Goal: Check status: Check status

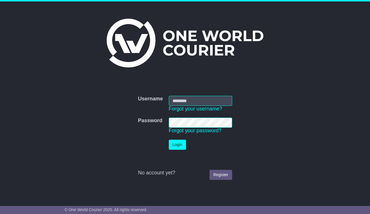
type input "**********"
click at [182, 146] on button "Login" at bounding box center [177, 145] width 17 height 10
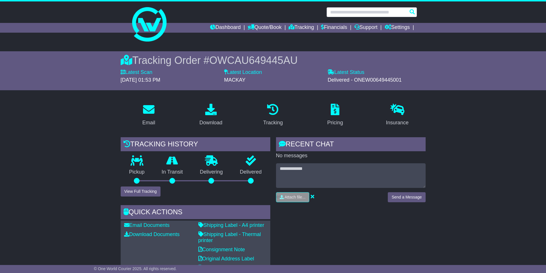
click at [348, 11] on input "text" at bounding box center [372, 12] width 91 height 10
click at [359, 12] on input "text" at bounding box center [372, 12] width 91 height 10
paste input "**********"
type input "**********"
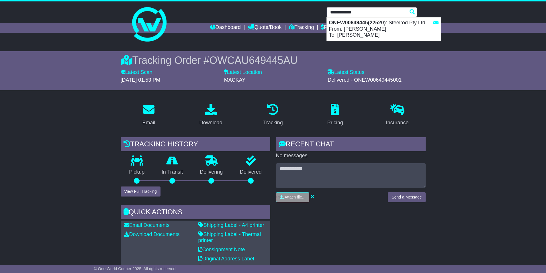
click at [361, 21] on strong "ONEW00649445(22520)" at bounding box center [357, 23] width 57 height 6
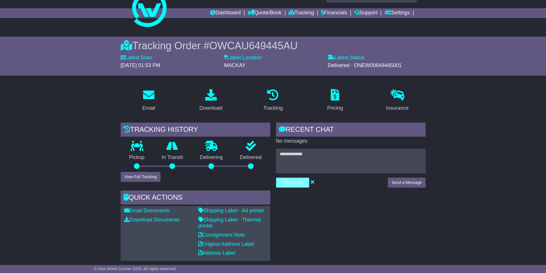
scroll to position [13, 0]
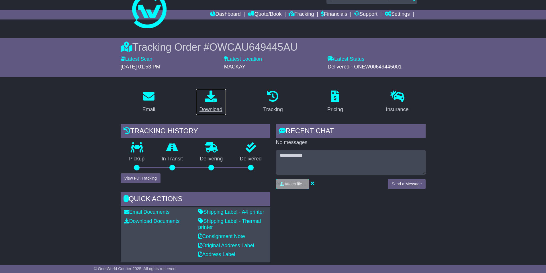
click at [220, 97] on p at bounding box center [211, 97] width 23 height 12
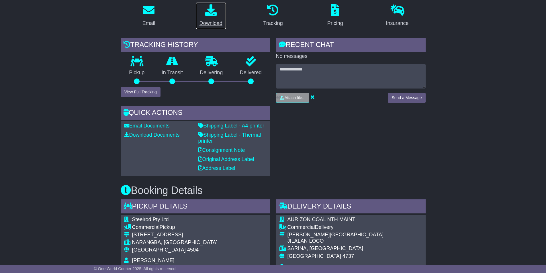
scroll to position [99, 0]
click at [148, 93] on button "View Full Tracking" at bounding box center [141, 92] width 40 height 10
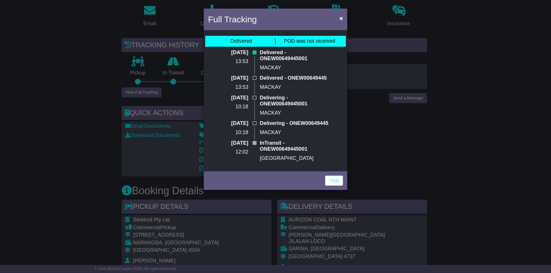
click at [81, 121] on div "Full Tracking × Delivered POD was not received [DATE] 13:53 Delivered - ONEW006…" at bounding box center [275, 136] width 551 height 273
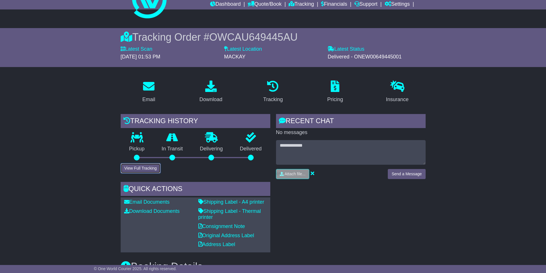
scroll to position [13, 0]
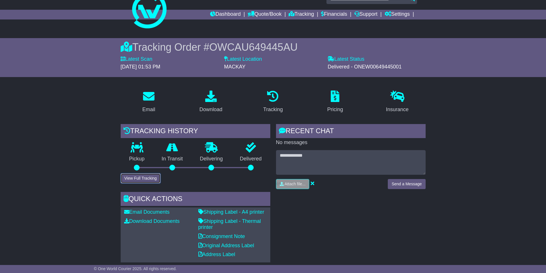
click at [148, 177] on button "View Full Tracking" at bounding box center [141, 179] width 40 height 10
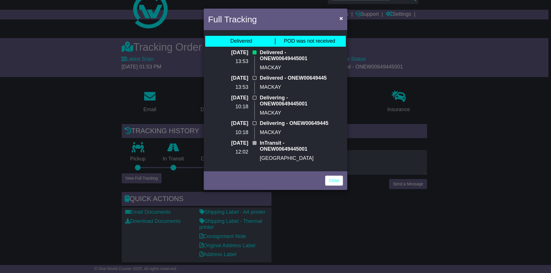
click at [286, 50] on p "Delivered - ONEW00649445001" at bounding box center [294, 56] width 69 height 12
click at [300, 42] on span "POD was not received" at bounding box center [309, 41] width 51 height 6
click at [89, 126] on div "Full Tracking × Delivered POD was not received 24 Sep 2025 13:53 Delivered - ON…" at bounding box center [275, 136] width 551 height 273
